Goal: Task Accomplishment & Management: Use online tool/utility

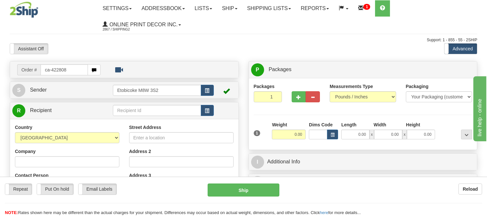
type input "ca-422808"
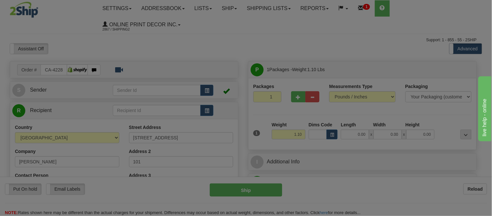
type input "KAMLOOPS"
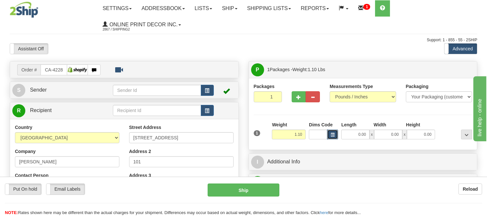
click at [333, 136] on span "button" at bounding box center [333, 135] width 4 height 4
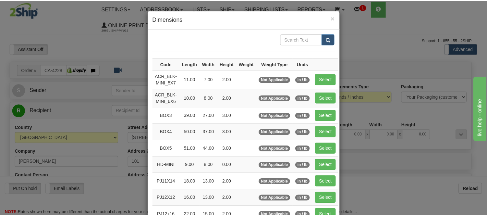
scroll to position [72, 0]
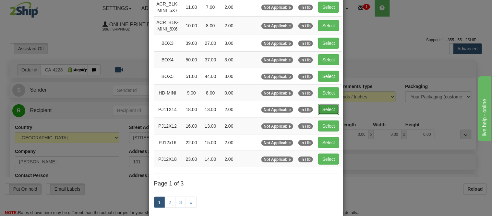
click at [318, 108] on button "Select" at bounding box center [328, 109] width 21 height 11
type input "PJ11X14"
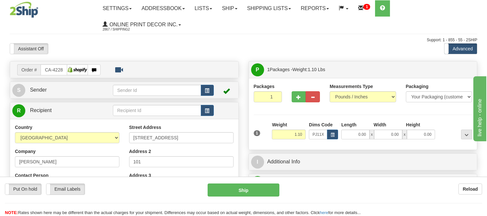
type input "18.00"
type input "13.00"
type input "2.00"
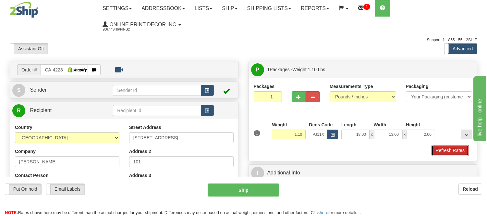
click at [456, 148] on button "Refresh Rates" at bounding box center [450, 150] width 37 height 11
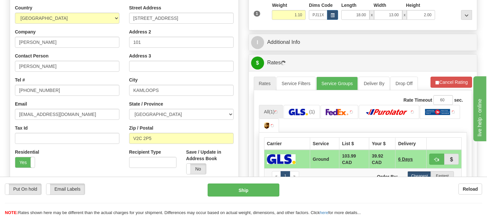
scroll to position [143, 0]
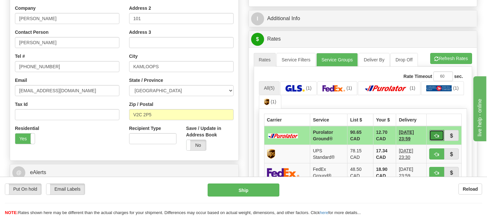
click at [435, 134] on span "button" at bounding box center [437, 136] width 5 height 4
type input "260"
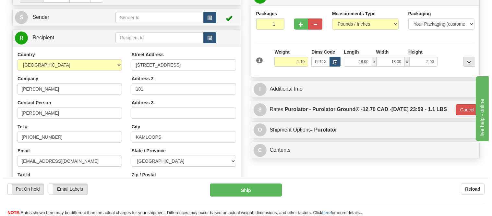
scroll to position [0, 0]
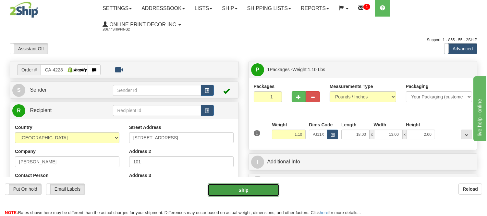
click at [265, 190] on button "Ship" at bounding box center [243, 189] width 71 height 13
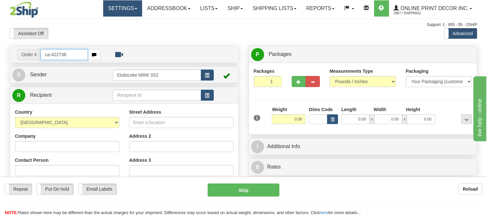
type input "ca-422736"
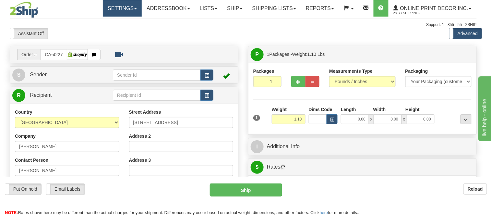
type input "ALLENFORD"
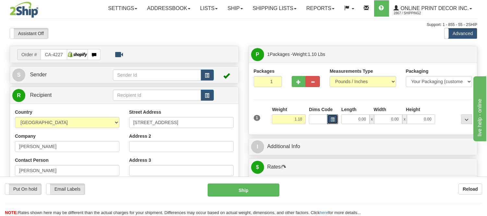
click at [335, 115] on button "button" at bounding box center [332, 119] width 11 height 10
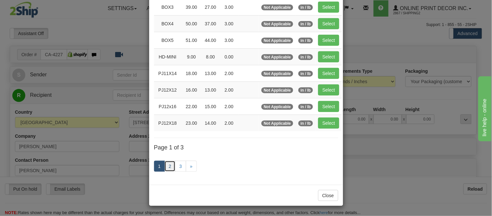
click at [166, 164] on link "2" at bounding box center [170, 166] width 11 height 11
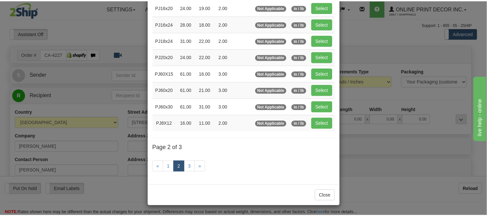
scroll to position [105, 0]
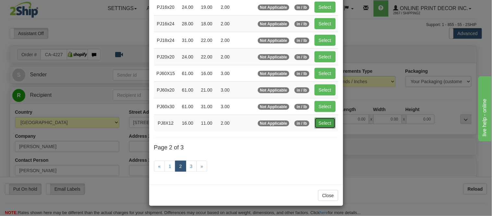
click at [323, 118] on button "Select" at bounding box center [325, 122] width 21 height 11
type input "PJ8X12"
type input "16.00"
type input "11.00"
type input "2.00"
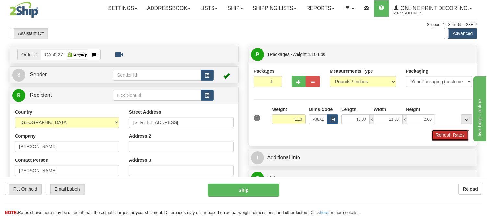
click at [453, 134] on button "Refresh Rates" at bounding box center [450, 135] width 37 height 11
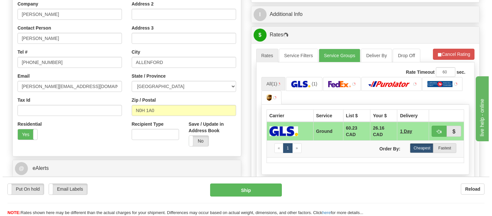
scroll to position [141, 0]
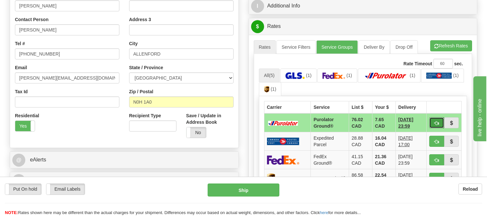
click at [435, 118] on button "button" at bounding box center [436, 122] width 15 height 11
type input "260"
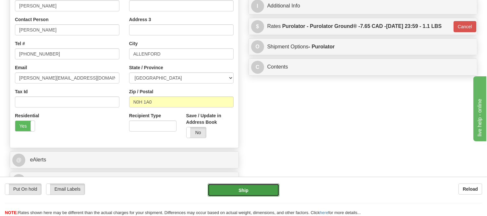
click at [232, 188] on button "Ship" at bounding box center [243, 189] width 71 height 13
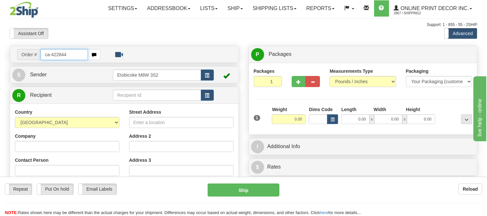
type input "ca-422844"
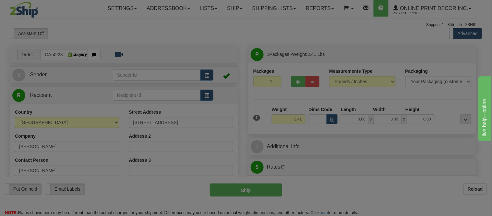
type input "ESQUIMALT"
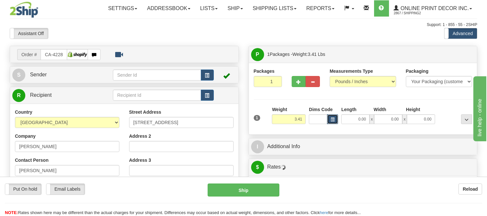
click at [333, 119] on span "button" at bounding box center [333, 120] width 4 height 4
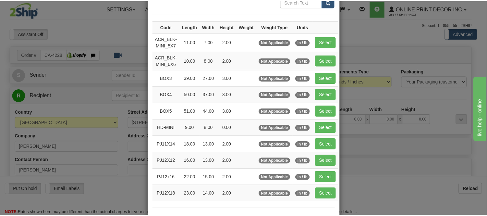
scroll to position [72, 0]
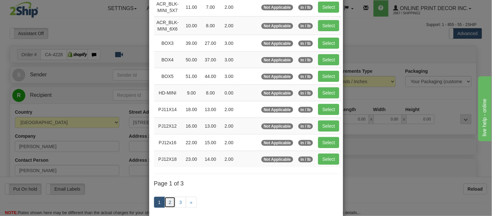
click at [165, 200] on link "2" at bounding box center [170, 202] width 11 height 11
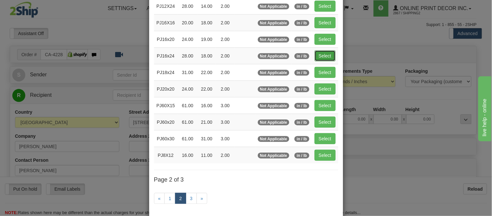
click at [325, 56] on button "Select" at bounding box center [325, 55] width 21 height 11
type input "PJ16x24"
type input "28.00"
type input "18.00"
type input "2.00"
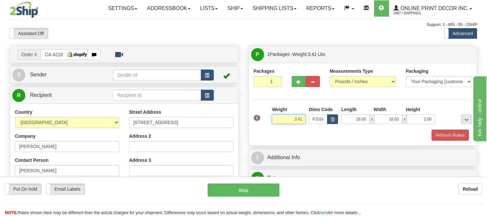
drag, startPoint x: 282, startPoint y: 121, endPoint x: 267, endPoint y: 122, distance: 14.7
click at [267, 122] on div "1 Weight 3.41 Dims Code x x" at bounding box center [363, 117] width 222 height 23
click at [303, 120] on input "5.981" at bounding box center [289, 119] width 34 height 10
type input "5.98"
click at [447, 135] on button "Refresh Rates" at bounding box center [450, 135] width 37 height 11
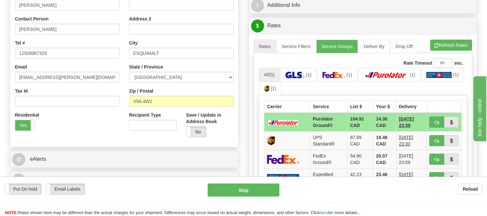
scroll to position [144, 0]
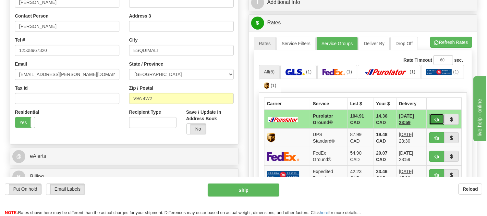
click at [436, 123] on button "button" at bounding box center [436, 119] width 15 height 11
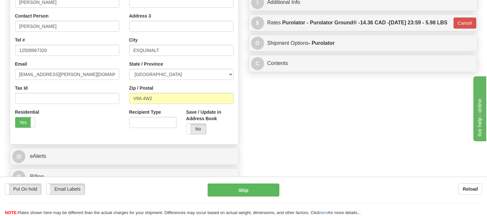
type input "260"
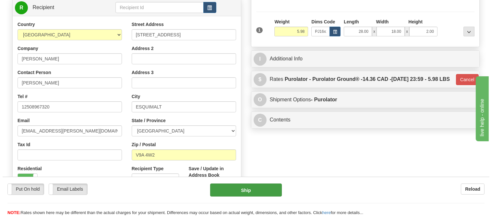
scroll to position [36, 0]
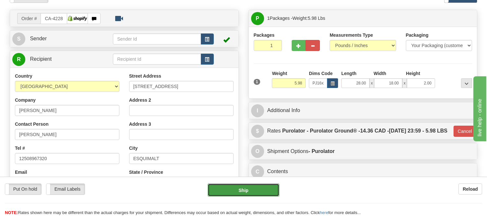
click at [267, 190] on button "Ship" at bounding box center [243, 189] width 71 height 13
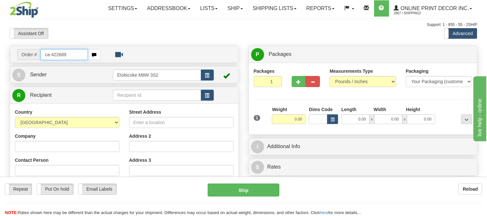
type input "ca-422689"
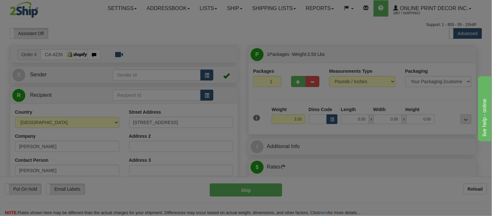
type input "CALGARY"
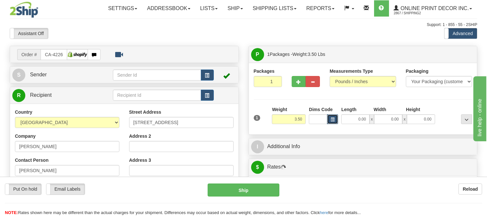
click at [336, 121] on button "button" at bounding box center [332, 119] width 11 height 10
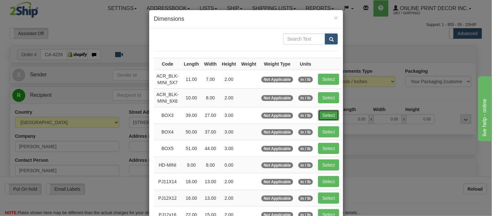
click at [332, 113] on button "Select" at bounding box center [328, 115] width 21 height 11
type input "BOX3"
type input "39.00"
type input "27.00"
type input "3.00"
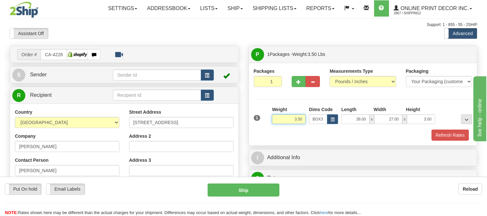
drag, startPoint x: 303, startPoint y: 119, endPoint x: 260, endPoint y: 115, distance: 43.3
click at [260, 115] on div "1 Weight 3.50 Dims Code BOX3" at bounding box center [363, 117] width 222 height 23
type input "11.98"
click at [443, 133] on button "Refresh Rates" at bounding box center [450, 135] width 37 height 11
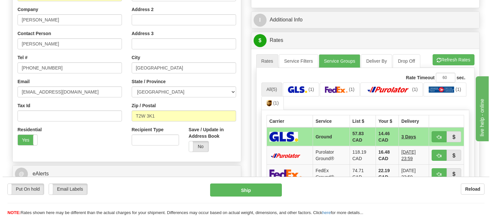
scroll to position [144, 0]
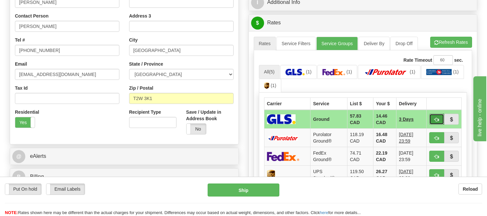
click at [432, 116] on button "button" at bounding box center [436, 119] width 15 height 11
type input "1"
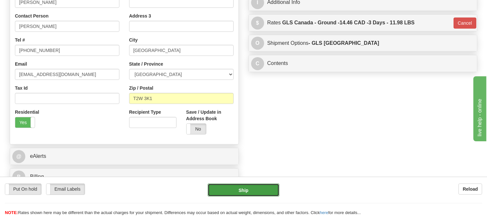
click at [221, 191] on button "Ship" at bounding box center [243, 189] width 71 height 13
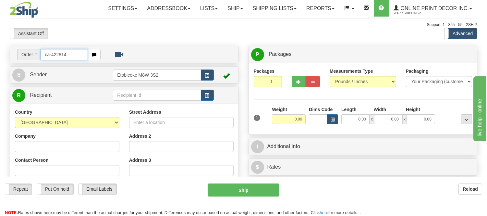
type input "ca-422814"
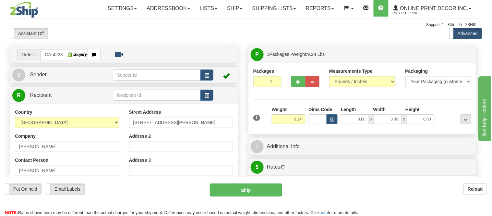
type input "THORNHILL"
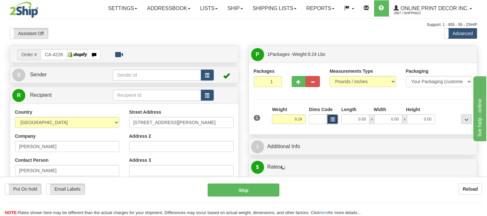
click at [332, 118] on span "button" at bounding box center [333, 120] width 4 height 4
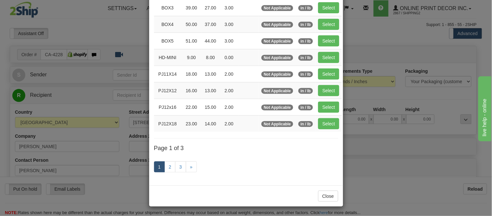
scroll to position [108, 0]
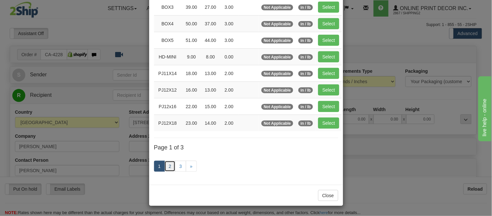
click at [169, 168] on link "2" at bounding box center [170, 166] width 11 height 11
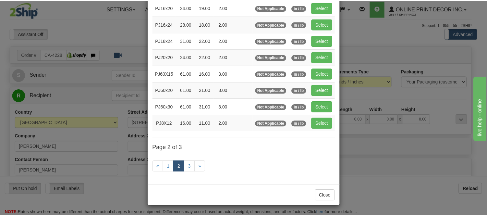
scroll to position [105, 0]
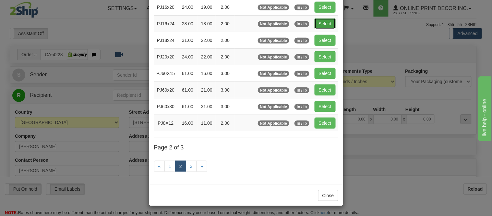
click at [322, 27] on button "Select" at bounding box center [325, 23] width 21 height 11
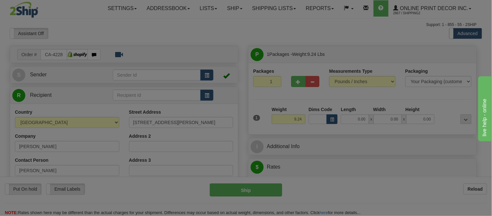
type input "PJ16x24"
type input "28.00"
type input "18.00"
type input "2.00"
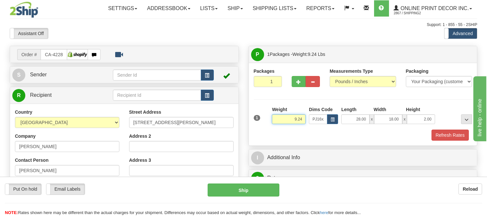
drag, startPoint x: 305, startPoint y: 119, endPoint x: 267, endPoint y: 119, distance: 38.0
click at [267, 119] on div "1 Weight 9.24 Dims Code x x" at bounding box center [363, 117] width 222 height 23
type input "5.98"
drag, startPoint x: 432, startPoint y: 119, endPoint x: 397, endPoint y: 118, distance: 35.1
click at [397, 118] on div "28.00 x 18.00 x 2.00" at bounding box center [388, 119] width 94 height 10
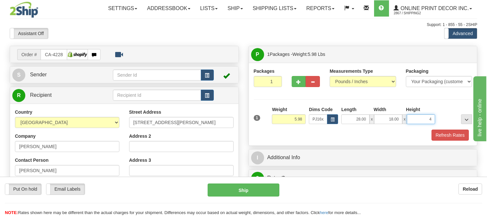
click button "Delete" at bounding box center [0, 0] width 0 height 0
type input "4.00"
click at [303, 80] on button "button" at bounding box center [299, 81] width 14 height 11
radio input "true"
type input "2"
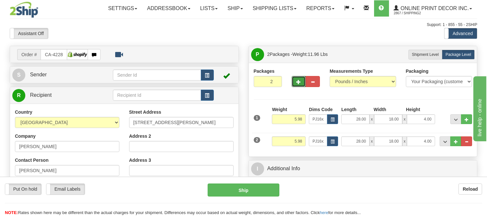
scroll to position [72, 0]
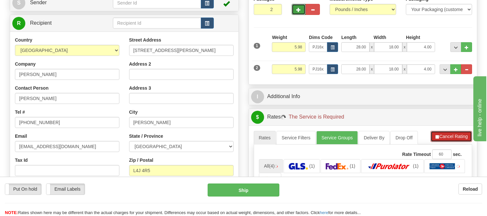
click at [453, 140] on button "Cancel Rating" at bounding box center [452, 136] width 42 height 11
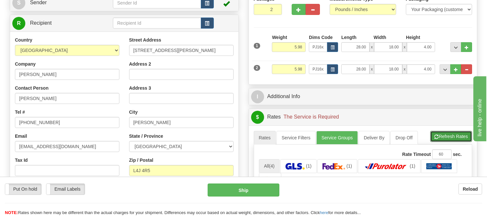
click at [453, 140] on button "Refresh Rates" at bounding box center [451, 136] width 42 height 11
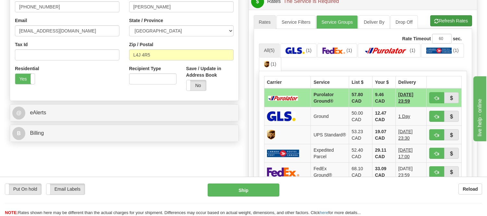
scroll to position [144, 0]
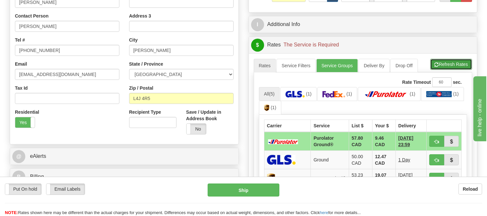
click at [447, 66] on button "Refresh Rates" at bounding box center [451, 64] width 42 height 11
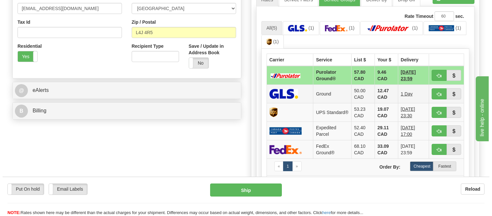
scroll to position [216, 0]
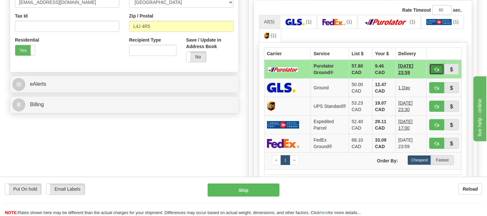
click at [436, 72] on button "button" at bounding box center [436, 69] width 15 height 11
type input "260"
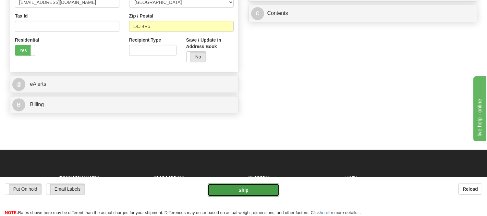
click at [259, 188] on button "Ship" at bounding box center [243, 189] width 71 height 13
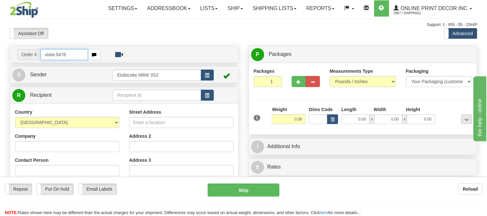
type input "vista-5478"
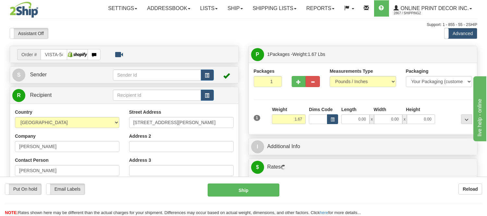
type input "PELLY"
click at [333, 117] on button "button" at bounding box center [332, 119] width 11 height 10
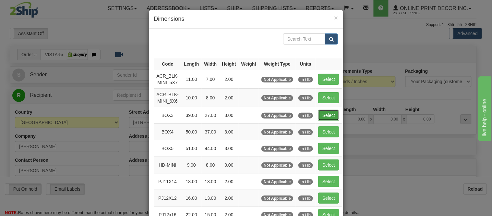
click at [322, 116] on button "Select" at bounding box center [328, 115] width 21 height 11
type input "BOX3"
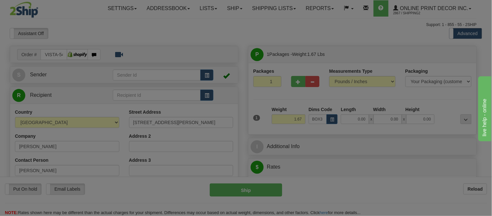
type input "39.00"
type input "27.00"
type input "3.00"
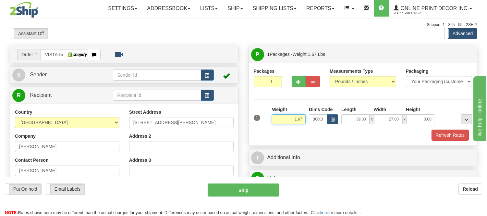
drag, startPoint x: 306, startPoint y: 118, endPoint x: 282, endPoint y: 122, distance: 23.7
click at [282, 122] on input "1.67" at bounding box center [289, 119] width 34 height 10
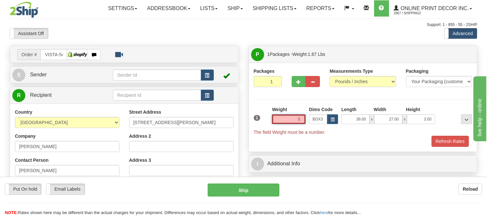
type input "5"
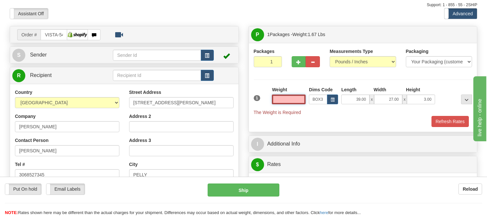
scroll to position [36, 0]
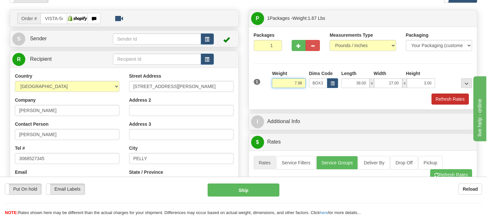
type input "7.98"
click at [449, 104] on button "Refresh Rates" at bounding box center [450, 98] width 37 height 11
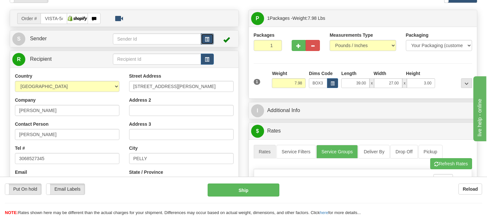
click at [206, 41] on span "button" at bounding box center [207, 39] width 5 height 4
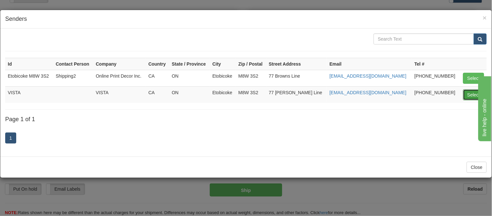
click at [472, 96] on button "Select" at bounding box center [474, 94] width 21 height 11
type input "VISTA"
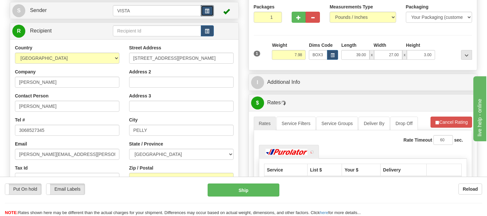
scroll to position [108, 0]
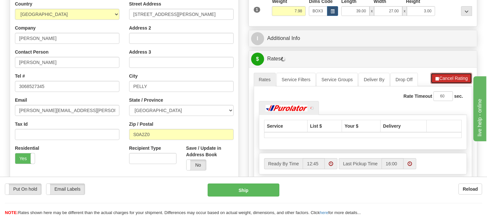
click at [448, 80] on li "Refresh Rates Cancel Rating" at bounding box center [452, 78] width 42 height 11
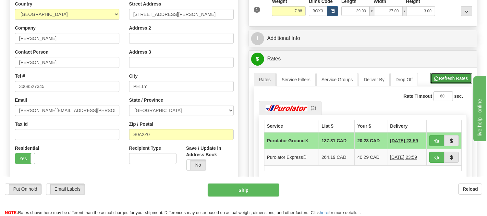
click at [448, 80] on button "Refresh Rates" at bounding box center [451, 78] width 42 height 11
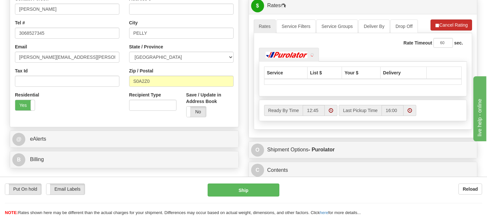
scroll to position [180, 0]
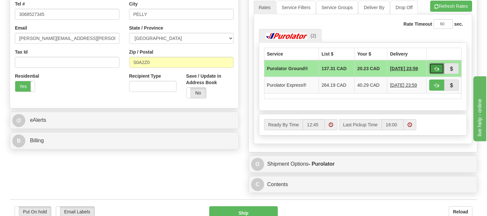
click at [437, 64] on button "button" at bounding box center [436, 68] width 15 height 11
type input "260"
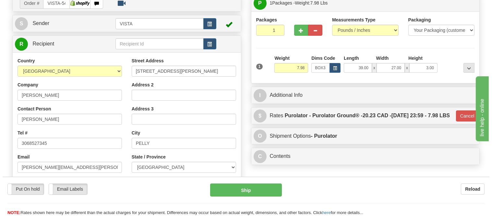
scroll to position [36, 0]
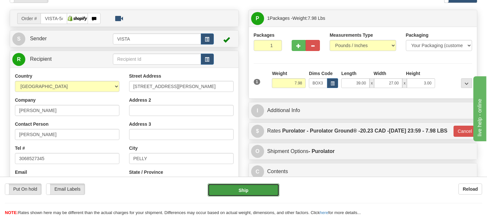
click at [239, 195] on button "Ship" at bounding box center [243, 189] width 71 height 13
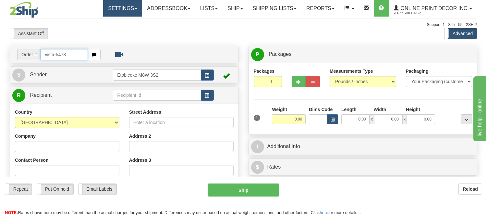
type input "vista-5473"
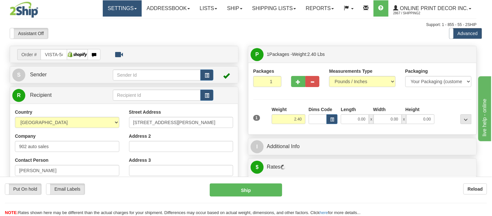
type input "DARTMOUTH"
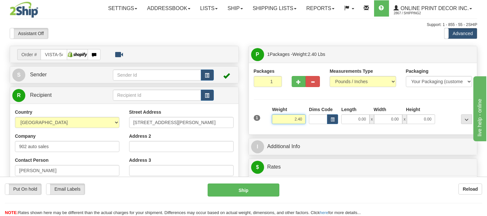
drag, startPoint x: 303, startPoint y: 118, endPoint x: 249, endPoint y: 117, distance: 54.2
click at [249, 117] on div "Packages 1 1 Measurements Type" at bounding box center [363, 99] width 229 height 72
type input "11.98"
click at [330, 115] on button "button" at bounding box center [332, 119] width 11 height 10
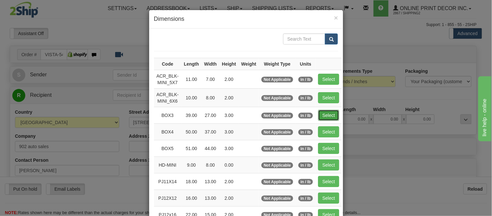
click at [327, 115] on button "Select" at bounding box center [328, 115] width 21 height 11
type input "BOX3"
type input "39.00"
type input "27.00"
type input "3.00"
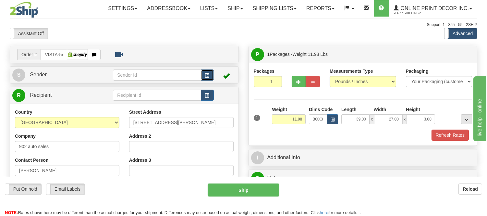
click at [205, 74] on span "button" at bounding box center [207, 75] width 5 height 4
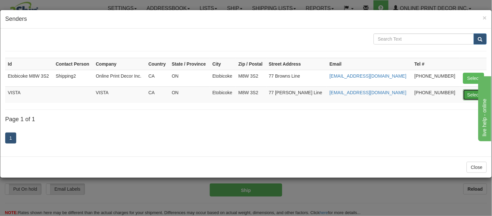
click at [471, 92] on button "Select" at bounding box center [474, 94] width 21 height 11
type input "VISTA"
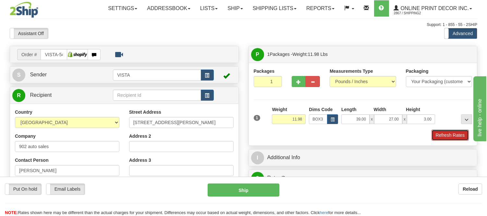
click at [442, 136] on button "Refresh Rates" at bounding box center [450, 135] width 37 height 11
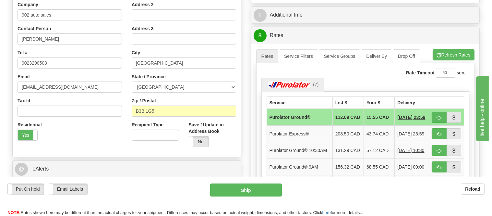
scroll to position [144, 0]
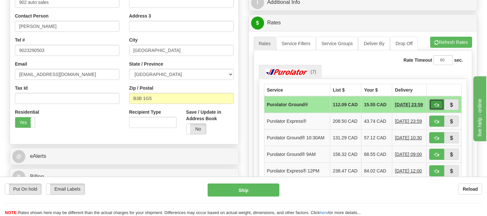
click at [437, 103] on span "button" at bounding box center [437, 105] width 5 height 4
type input "260"
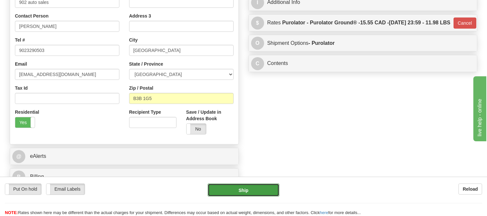
click at [255, 189] on button "Ship" at bounding box center [243, 189] width 71 height 13
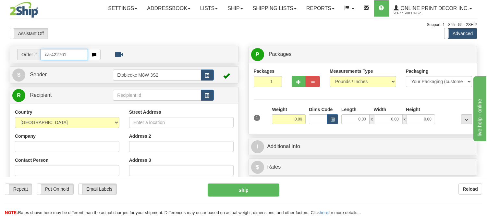
type input "ca-422761"
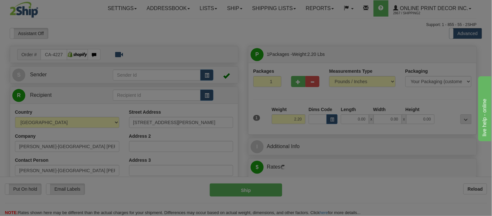
type input "TIMMINS"
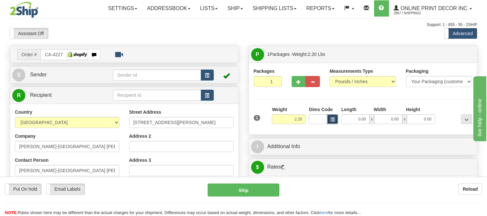
click at [329, 122] on button "button" at bounding box center [332, 119] width 11 height 10
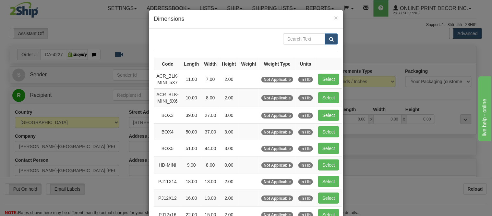
scroll to position [36, 0]
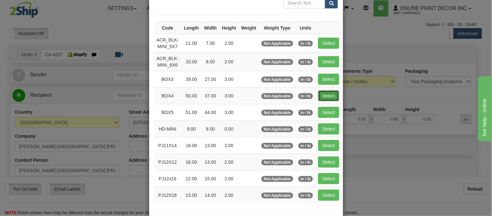
click at [328, 96] on button "Select" at bounding box center [328, 95] width 21 height 11
type input "BOX4"
type input "50.00"
type input "37.00"
type input "3.00"
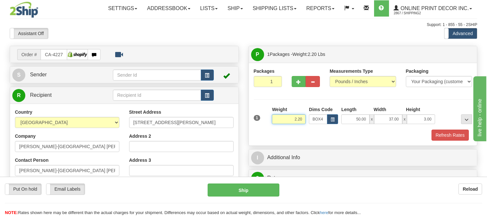
drag, startPoint x: 298, startPoint y: 118, endPoint x: 263, endPoint y: 117, distance: 34.8
click at [263, 117] on div "1 Weight 2.20 Dims Code BOX4" at bounding box center [363, 117] width 222 height 23
type input "12.98"
click at [298, 85] on button "button" at bounding box center [299, 81] width 14 height 11
radio input "true"
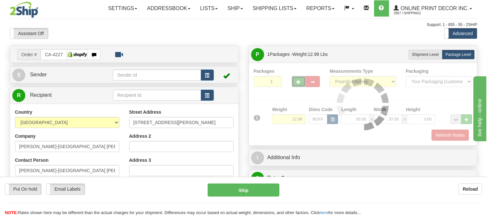
type input "2"
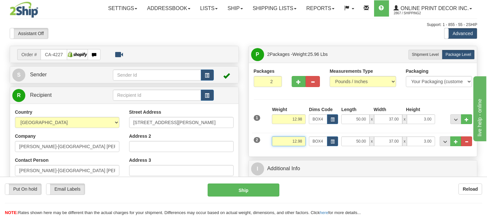
drag, startPoint x: 303, startPoint y: 139, endPoint x: 277, endPoint y: 146, distance: 27.3
click at [277, 146] on input "12.98" at bounding box center [289, 141] width 34 height 10
click button "Delete" at bounding box center [0, 0] width 0 height 0
type input "2.00"
click at [334, 140] on span "button" at bounding box center [333, 142] width 4 height 4
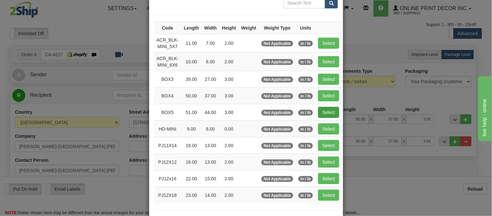
scroll to position [0, 0]
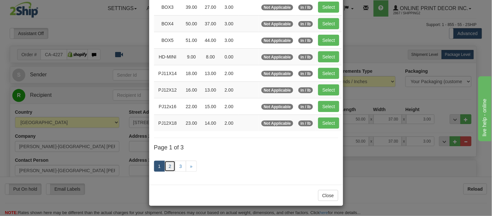
click at [168, 166] on link "2" at bounding box center [170, 166] width 11 height 11
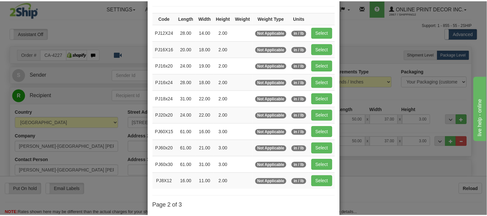
scroll to position [33, 0]
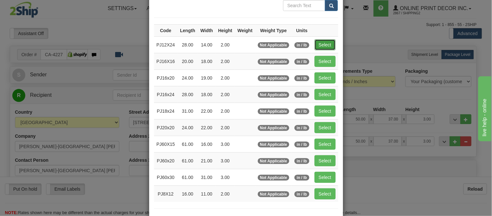
click at [318, 43] on button "Select" at bounding box center [325, 44] width 21 height 11
type input "PJ12X24"
type input "28.00"
type input "14.00"
type input "2.00"
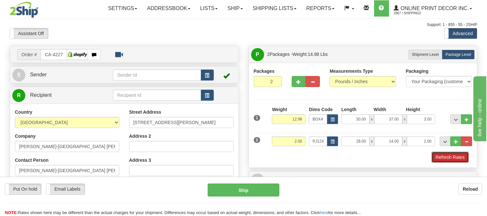
click at [439, 156] on button "Refresh Rates" at bounding box center [450, 157] width 37 height 11
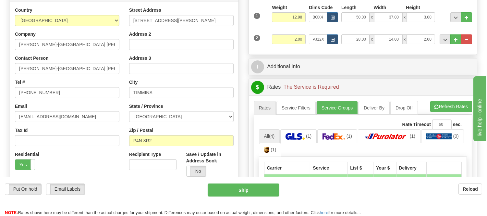
scroll to position [166, 0]
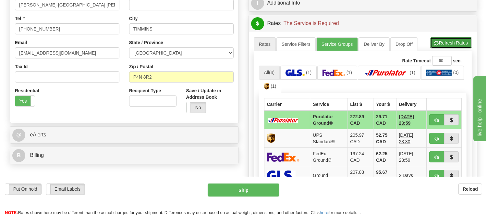
click at [455, 43] on button "Refresh Rates" at bounding box center [451, 42] width 42 height 11
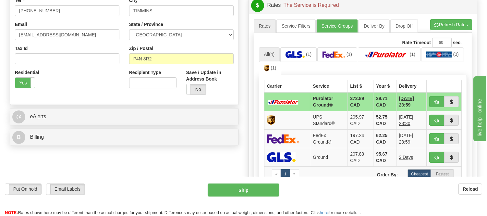
scroll to position [202, 0]
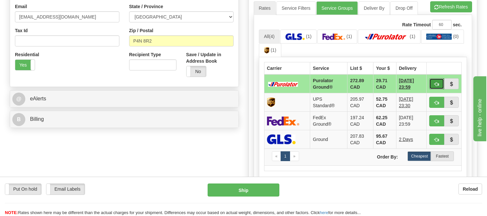
click at [436, 82] on span "button" at bounding box center [437, 84] width 5 height 4
type input "260"
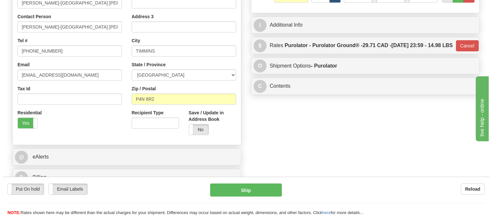
scroll to position [57, 0]
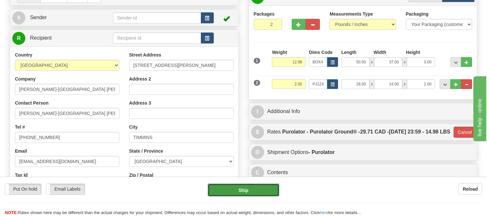
click at [260, 189] on button "Ship" at bounding box center [243, 189] width 71 height 13
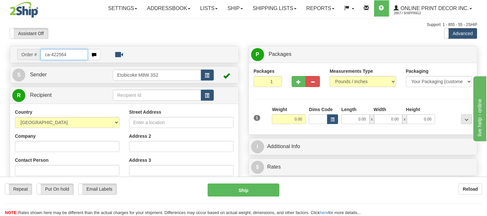
type input "ca-422564"
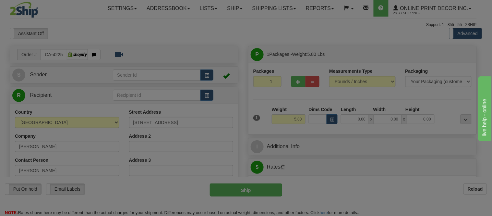
type input "[GEOGRAPHIC_DATA]"
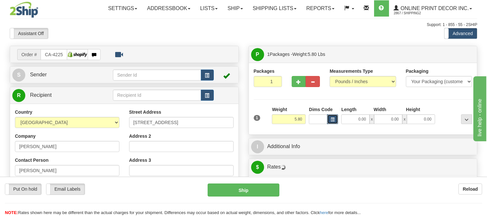
click at [335, 121] on button "button" at bounding box center [332, 119] width 11 height 10
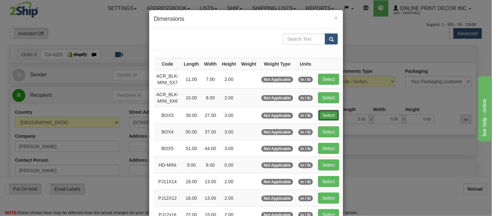
click at [321, 111] on button "Select" at bounding box center [328, 115] width 21 height 11
type input "BOX3"
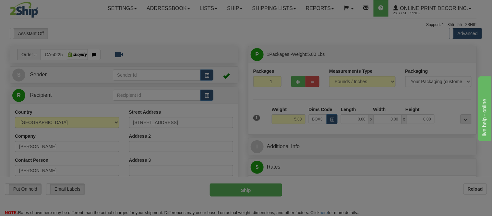
type input "39.00"
type input "27.00"
type input "3.00"
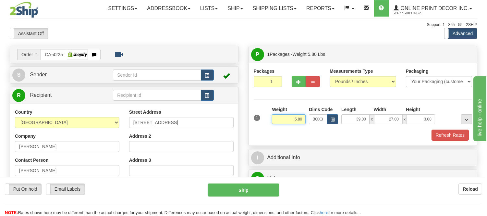
drag, startPoint x: 303, startPoint y: 117, endPoint x: 251, endPoint y: 125, distance: 52.1
click at [251, 125] on div "Packages 1 1 Measurements Type" at bounding box center [363, 104] width 229 height 83
type input "14.98"
click at [438, 132] on button "Refresh Rates" at bounding box center [450, 135] width 37 height 11
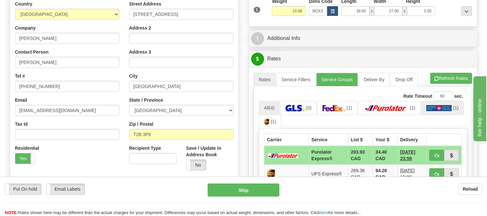
scroll to position [180, 0]
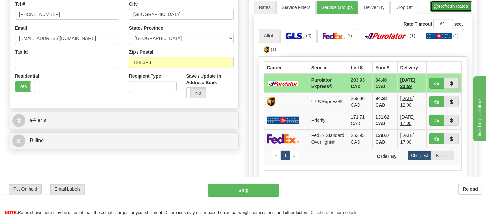
click at [453, 4] on button "Refresh Rates" at bounding box center [451, 6] width 42 height 11
click at [438, 85] on span "button" at bounding box center [437, 83] width 5 height 4
type input "202"
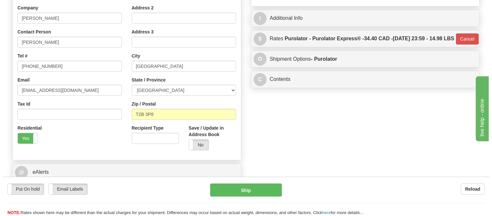
scroll to position [36, 0]
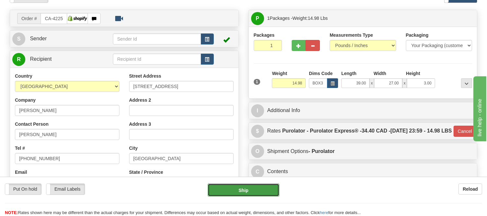
click at [240, 187] on button "Ship" at bounding box center [243, 189] width 71 height 13
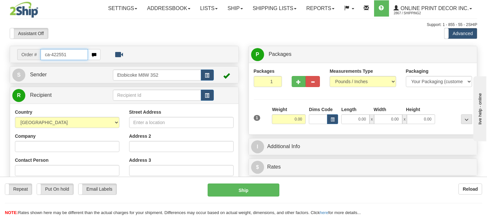
type input "ca-422551"
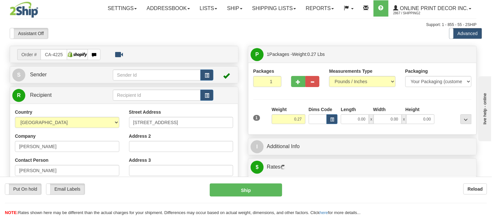
type input "VICTORIA"
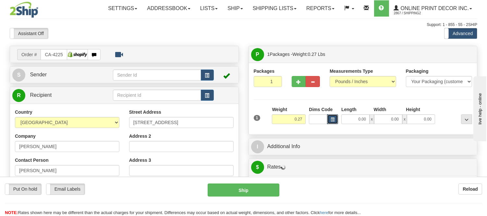
click at [333, 121] on span "button" at bounding box center [333, 120] width 4 height 4
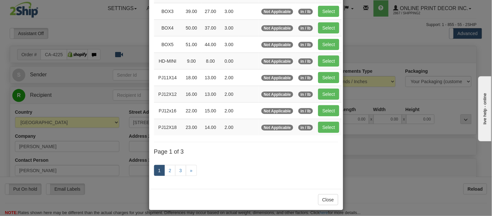
scroll to position [108, 0]
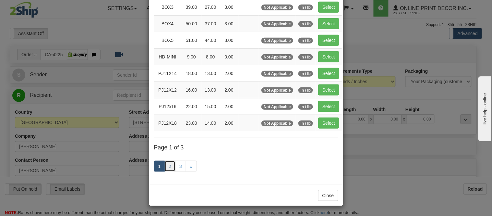
click at [167, 166] on link "2" at bounding box center [170, 166] width 11 height 11
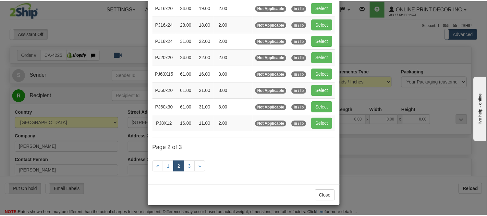
scroll to position [105, 0]
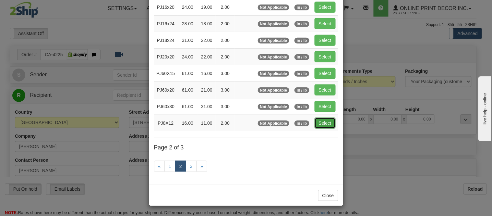
click at [320, 126] on button "Select" at bounding box center [325, 122] width 21 height 11
type input "PJ8X12"
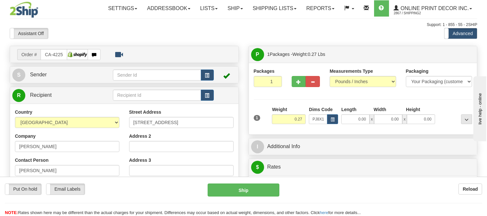
type input "16.00"
type input "11.00"
type input "2.00"
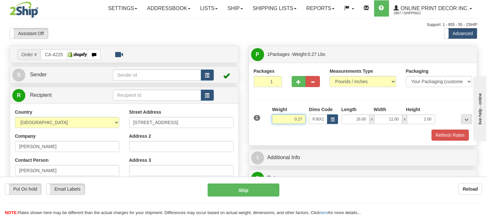
drag, startPoint x: 303, startPoint y: 116, endPoint x: 276, endPoint y: 124, distance: 28.0
click at [276, 124] on div "Weight 0.27" at bounding box center [288, 117] width 37 height 23
type input "1.05"
click at [454, 140] on button "Refresh Rates" at bounding box center [450, 135] width 37 height 11
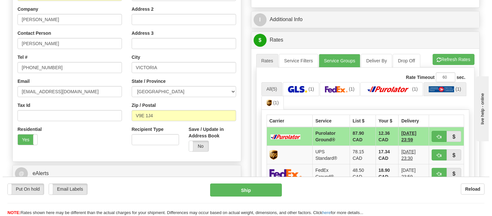
scroll to position [144, 0]
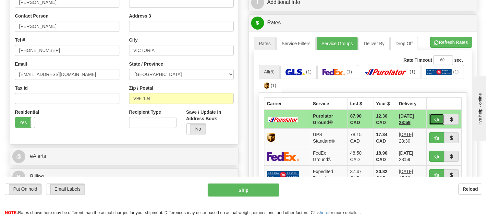
click at [436, 117] on span "button" at bounding box center [437, 119] width 5 height 4
type input "260"
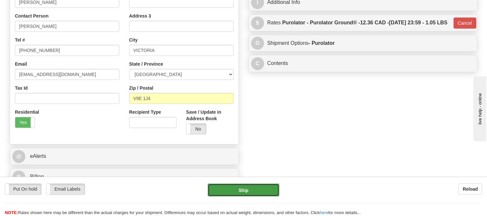
click at [262, 191] on button "Ship" at bounding box center [243, 189] width 71 height 13
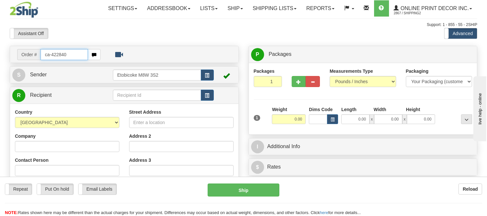
type input "ca-422840"
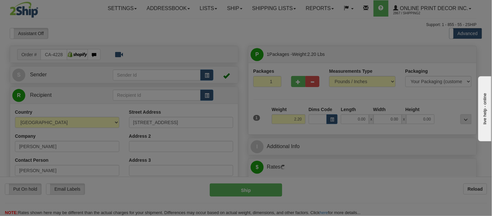
type input "[GEOGRAPHIC_DATA]"
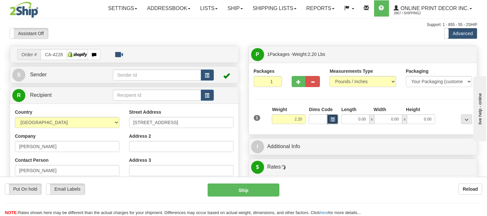
click at [334, 121] on span "button" at bounding box center [333, 120] width 4 height 4
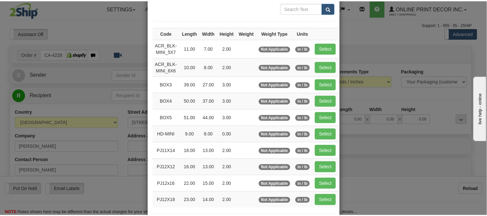
scroll to position [72, 0]
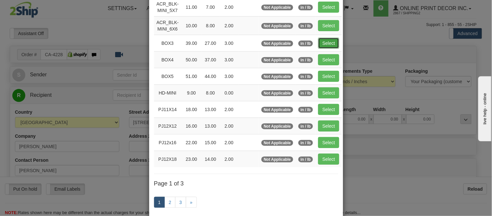
click at [324, 41] on button "Select" at bounding box center [328, 43] width 21 height 11
type input "BOX3"
type input "39.00"
type input "27.00"
type input "3.00"
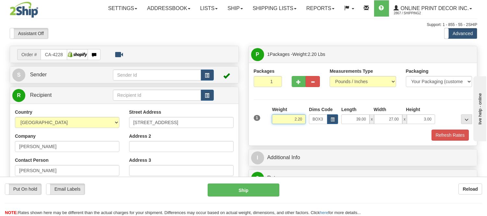
drag, startPoint x: 304, startPoint y: 118, endPoint x: 256, endPoint y: 118, distance: 47.7
click at [256, 118] on div "1 Weight 2.20 Dims Code BOX3" at bounding box center [363, 117] width 222 height 23
type input "10.98"
click at [439, 138] on button "Refresh Rates" at bounding box center [450, 135] width 37 height 11
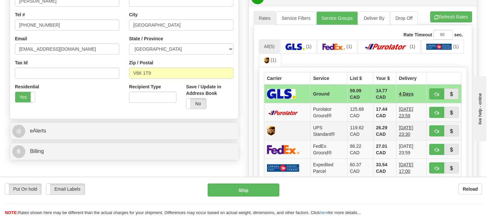
scroll to position [180, 0]
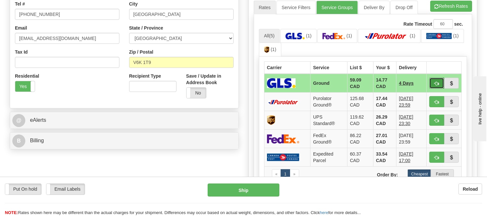
click at [435, 80] on button "button" at bounding box center [436, 83] width 15 height 11
type input "1"
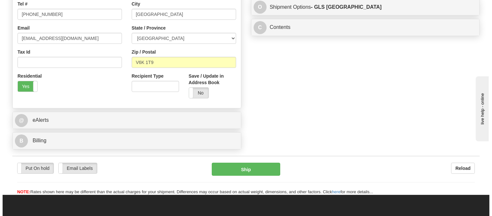
scroll to position [72, 0]
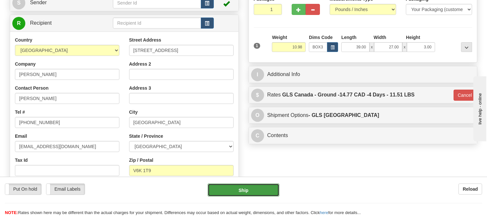
click at [246, 192] on button "Ship" at bounding box center [243, 189] width 71 height 13
